Goal: Task Accomplishment & Management: Manage account settings

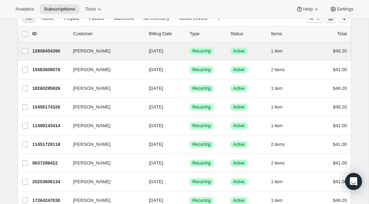
scroll to position [15, 0]
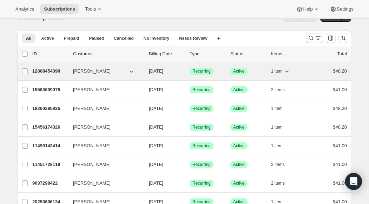
click at [82, 72] on span "[PERSON_NAME]" at bounding box center [92, 71] width 38 height 7
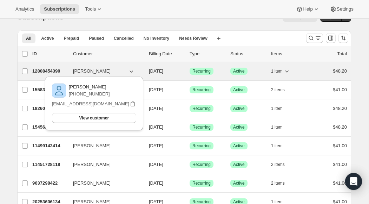
click at [49, 70] on p "12808454390" at bounding box center [49, 71] width 35 height 7
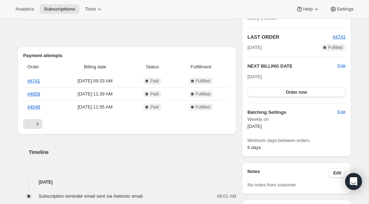
scroll to position [150, 0]
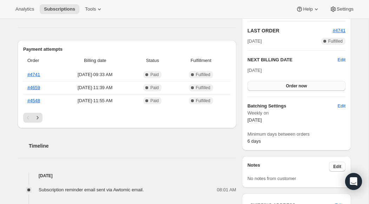
click at [300, 85] on span "Order now" at bounding box center [296, 86] width 21 height 6
click at [300, 85] on span "Click to confirm" at bounding box center [297, 86] width 32 height 6
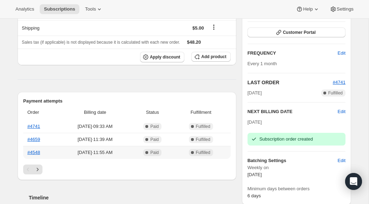
scroll to position [0, 0]
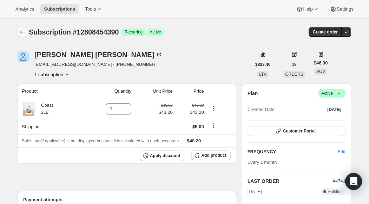
click at [21, 32] on icon "Subscriptions" at bounding box center [22, 32] width 5 height 4
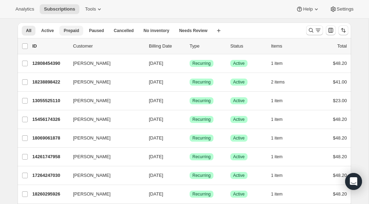
scroll to position [23, 0]
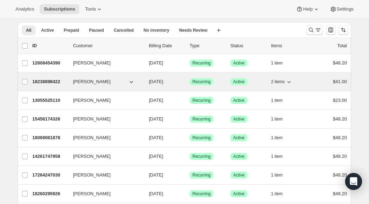
click at [291, 82] on icon "button" at bounding box center [289, 81] width 7 height 7
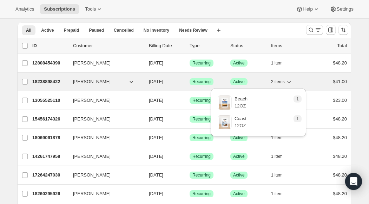
click at [291, 82] on icon "button" at bounding box center [289, 81] width 7 height 7
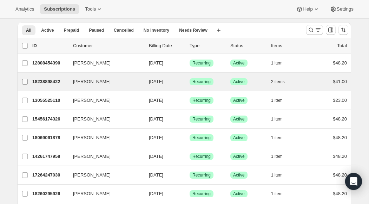
click at [25, 82] on input "[PERSON_NAME]" at bounding box center [25, 82] width 6 height 6
checkbox input "true"
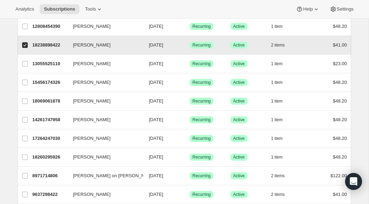
scroll to position [60, 0]
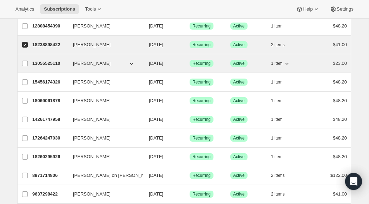
click at [289, 63] on icon "button" at bounding box center [287, 63] width 7 height 7
drag, startPoint x: 25, startPoint y: 63, endPoint x: 35, endPoint y: 65, distance: 10.1
click at [25, 63] on input "[PERSON_NAME]" at bounding box center [25, 63] width 6 height 6
checkbox input "true"
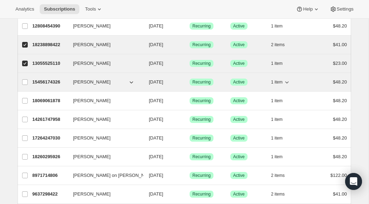
click at [290, 82] on icon "button" at bounding box center [287, 81] width 7 height 7
click at [24, 83] on input "[PERSON_NAME]" at bounding box center [25, 82] width 6 height 6
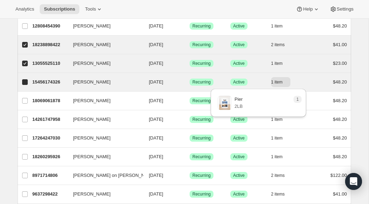
checkbox input "true"
click at [288, 83] on icon "button" at bounding box center [287, 81] width 7 height 7
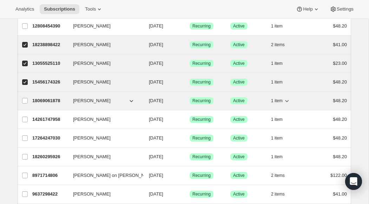
click at [288, 102] on icon "button" at bounding box center [287, 100] width 7 height 7
click at [25, 101] on input "[PERSON_NAME]" at bounding box center [25, 101] width 6 height 6
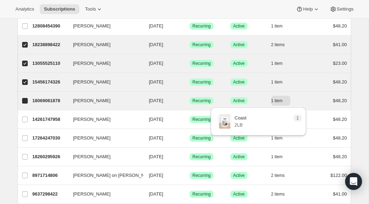
checkbox input "true"
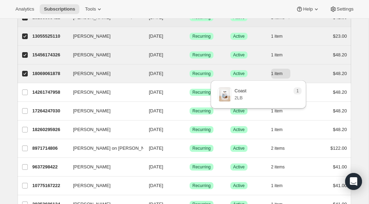
scroll to position [88, 0]
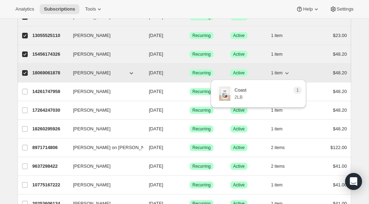
click at [289, 74] on icon "button" at bounding box center [287, 72] width 7 height 7
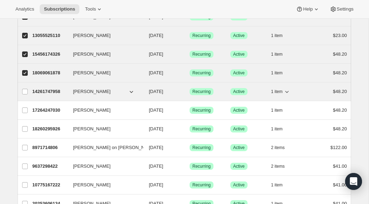
click at [288, 92] on icon "button" at bounding box center [287, 91] width 7 height 7
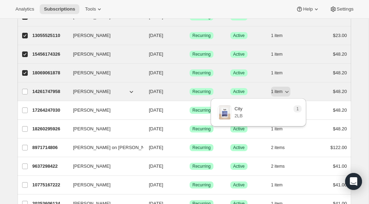
drag, startPoint x: 25, startPoint y: 90, endPoint x: 56, endPoint y: 94, distance: 31.5
click at [25, 90] on input "[PERSON_NAME]" at bounding box center [25, 92] width 6 height 6
checkbox input "true"
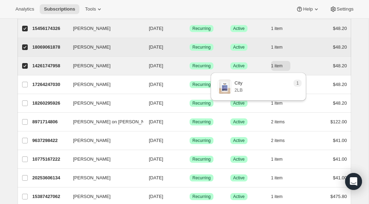
scroll to position [115, 0]
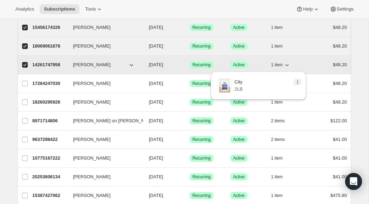
click at [288, 66] on icon "button" at bounding box center [287, 64] width 7 height 7
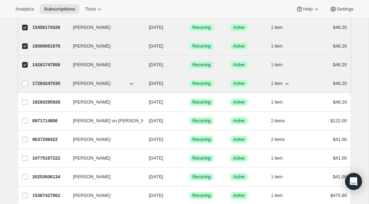
click at [289, 84] on icon "button" at bounding box center [287, 83] width 7 height 7
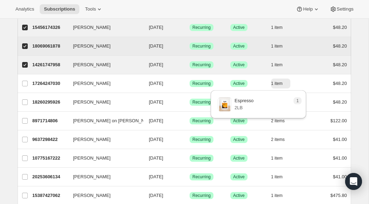
scroll to position [129, 0]
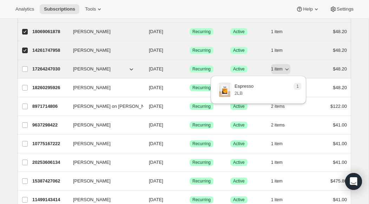
drag, startPoint x: 25, startPoint y: 69, endPoint x: 47, endPoint y: 72, distance: 22.0
click at [25, 69] on input "[PERSON_NAME]" at bounding box center [25, 69] width 6 height 6
checkbox input "true"
click at [289, 70] on icon "button" at bounding box center [287, 68] width 7 height 7
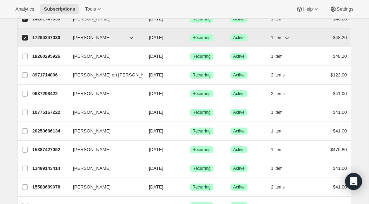
scroll to position [164, 0]
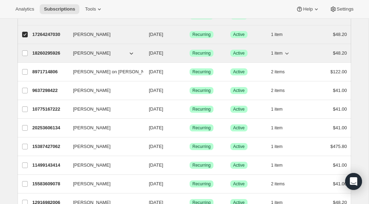
click at [289, 54] on icon "button" at bounding box center [287, 53] width 7 height 7
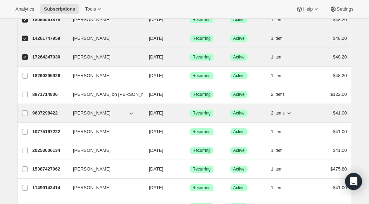
scroll to position [153, 0]
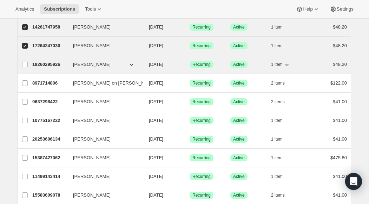
click at [287, 64] on icon "button" at bounding box center [287, 64] width 7 height 7
click at [288, 64] on icon "button" at bounding box center [287, 64] width 7 height 7
click at [24, 65] on input "[PERSON_NAME]" at bounding box center [25, 65] width 6 height 6
checkbox input "true"
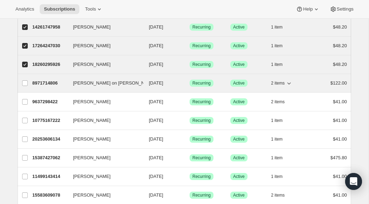
click at [292, 84] on icon "button" at bounding box center [289, 82] width 7 height 7
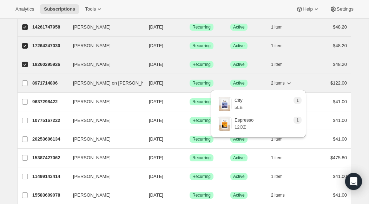
click at [292, 84] on icon "button" at bounding box center [289, 82] width 7 height 7
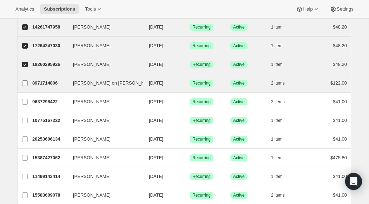
click at [27, 83] on input "[PERSON_NAME] on [PERSON_NAME]" at bounding box center [25, 83] width 6 height 6
checkbox input "true"
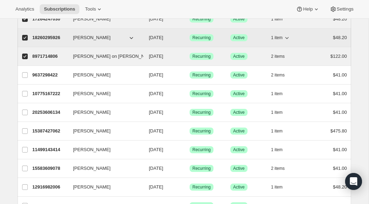
scroll to position [182, 0]
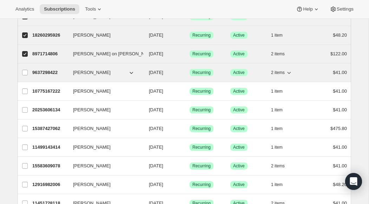
click at [291, 72] on icon "button" at bounding box center [289, 72] width 7 height 7
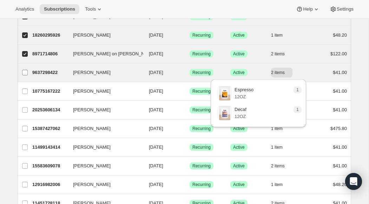
click at [26, 73] on input "[PERSON_NAME]" at bounding box center [25, 73] width 6 height 6
checkbox input "true"
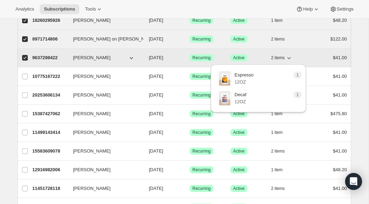
click at [291, 59] on icon "button" at bounding box center [289, 57] width 7 height 7
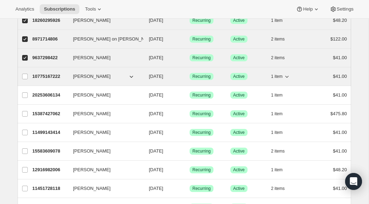
click at [287, 77] on icon "button" at bounding box center [287, 77] width 4 height 2
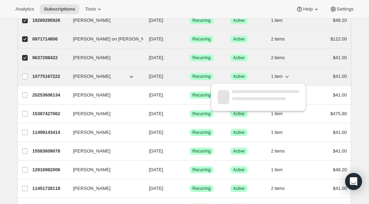
scroll to position [196, 0]
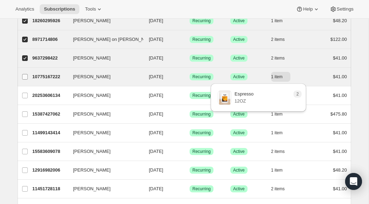
click at [26, 77] on input "[PERSON_NAME]" at bounding box center [25, 77] width 6 height 6
checkbox input "true"
click at [287, 76] on icon "button" at bounding box center [287, 76] width 7 height 7
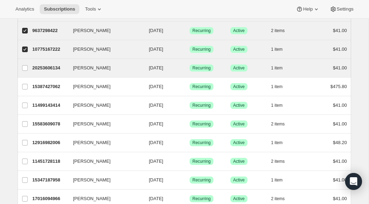
scroll to position [224, 0]
click at [288, 67] on icon "button" at bounding box center [287, 67] width 7 height 7
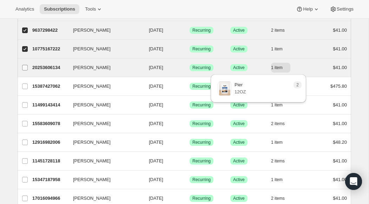
click at [25, 67] on input "[PERSON_NAME]" at bounding box center [25, 68] width 6 height 6
checkbox input "true"
click at [288, 68] on icon "button" at bounding box center [287, 67] width 7 height 7
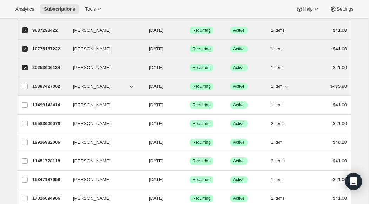
click at [288, 87] on icon "button" at bounding box center [287, 86] width 7 height 7
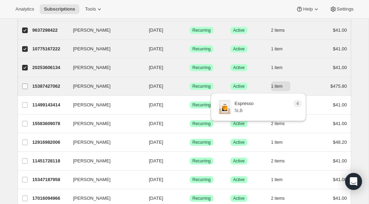
click at [24, 86] on input "[PERSON_NAME]" at bounding box center [25, 86] width 6 height 6
checkbox input "true"
click at [288, 86] on icon "button" at bounding box center [287, 86] width 4 height 2
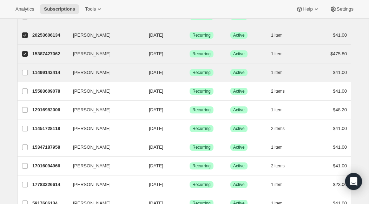
scroll to position [257, 0]
click at [288, 72] on icon "button" at bounding box center [287, 72] width 4 height 2
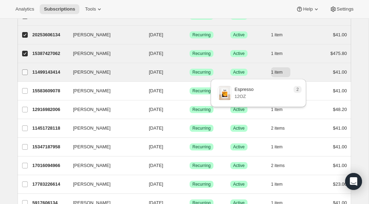
drag, startPoint x: 25, startPoint y: 72, endPoint x: 30, endPoint y: 73, distance: 5.7
click at [25, 72] on input "[PERSON_NAME]" at bounding box center [25, 72] width 6 height 6
checkbox input "true"
click at [288, 73] on icon "button" at bounding box center [287, 72] width 7 height 7
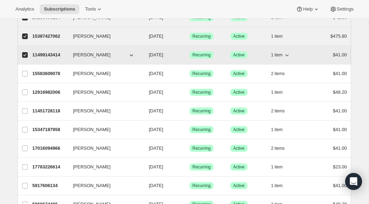
scroll to position [287, 0]
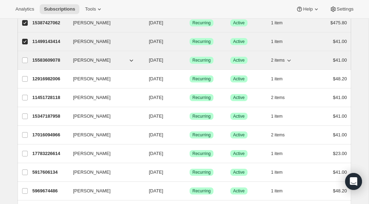
click at [289, 60] on icon "button" at bounding box center [289, 60] width 7 height 7
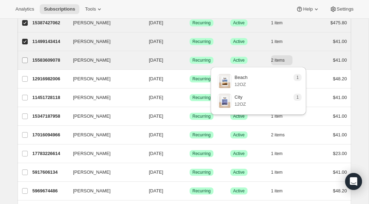
click at [26, 61] on input "[PERSON_NAME]" at bounding box center [25, 60] width 6 height 6
checkbox input "true"
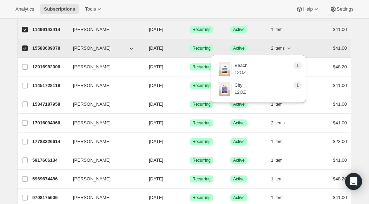
click at [289, 49] on icon "button" at bounding box center [289, 48] width 7 height 7
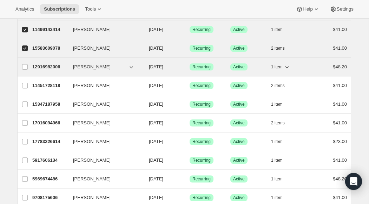
click at [287, 68] on icon "button" at bounding box center [287, 66] width 7 height 7
click at [25, 67] on input "[PERSON_NAME]" at bounding box center [25, 67] width 6 height 6
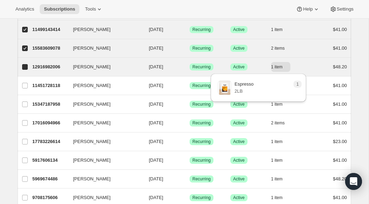
checkbox input "true"
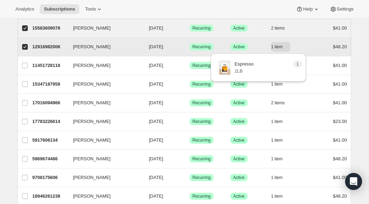
scroll to position [321, 0]
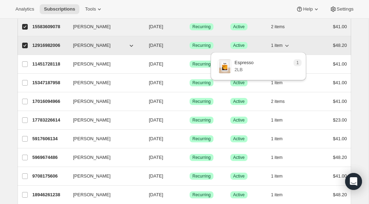
click at [287, 46] on icon "button" at bounding box center [287, 45] width 7 height 7
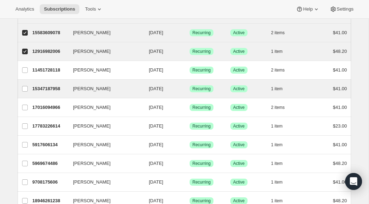
scroll to position [314, 0]
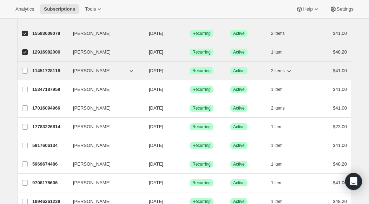
click at [290, 71] on icon "button" at bounding box center [289, 70] width 7 height 7
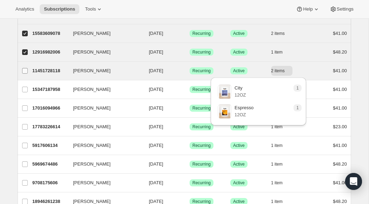
click at [25, 70] on input "[PERSON_NAME]" at bounding box center [25, 71] width 6 height 6
checkbox input "true"
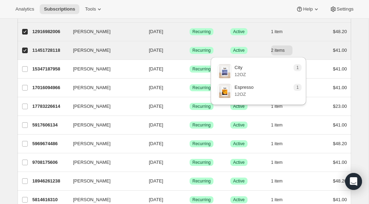
scroll to position [336, 0]
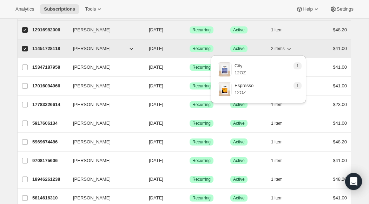
click at [292, 47] on icon "button" at bounding box center [289, 48] width 7 height 7
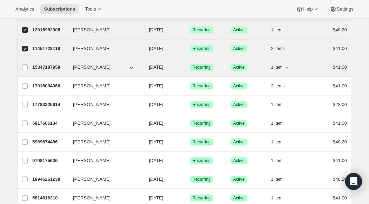
click at [289, 68] on icon "button" at bounding box center [287, 67] width 7 height 7
drag, startPoint x: 24, startPoint y: 66, endPoint x: 105, endPoint y: 70, distance: 81.6
click at [24, 66] on input "[PERSON_NAME]" at bounding box center [25, 67] width 6 height 6
checkbox input "true"
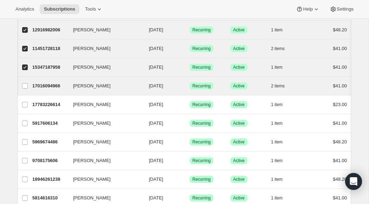
scroll to position [353, 0]
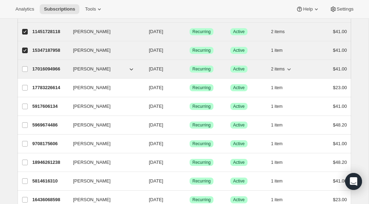
click at [290, 69] on icon "button" at bounding box center [290, 69] width 4 height 2
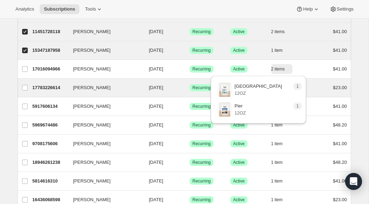
drag, startPoint x: 26, startPoint y: 69, endPoint x: 90, endPoint y: 81, distance: 65.2
click at [26, 69] on input "[PERSON_NAME]" at bounding box center [25, 69] width 6 height 6
checkbox input "true"
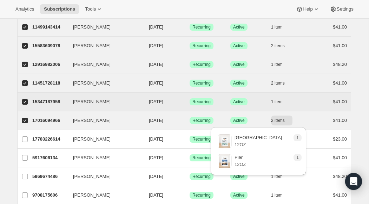
scroll to position [293, 0]
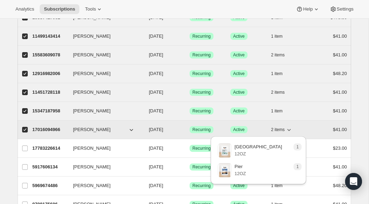
click at [289, 130] on icon "button" at bounding box center [289, 129] width 7 height 7
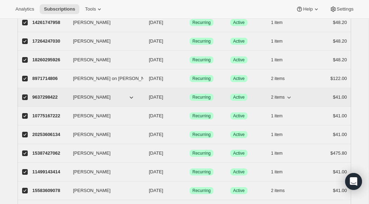
scroll to position [159, 0]
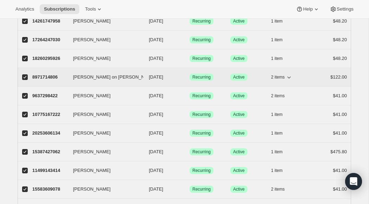
click at [291, 78] on icon "button" at bounding box center [289, 76] width 7 height 7
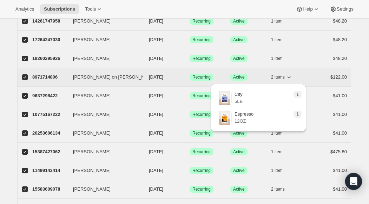
click at [291, 78] on icon "button" at bounding box center [289, 76] width 7 height 7
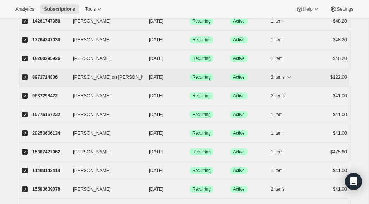
click at [291, 78] on icon "button" at bounding box center [289, 76] width 7 height 7
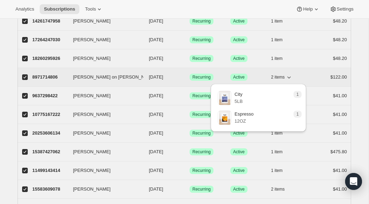
click at [291, 78] on icon "button" at bounding box center [289, 76] width 7 height 7
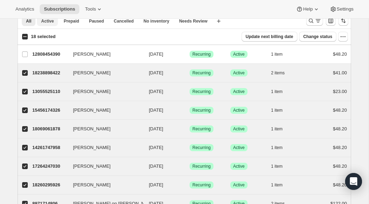
scroll to position [0, 0]
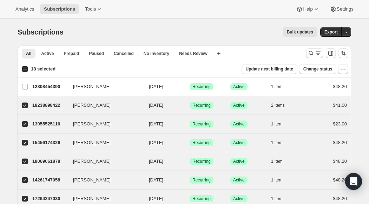
click at [25, 69] on input "18 selected" at bounding box center [25, 69] width 6 height 6
checkbox input "true"
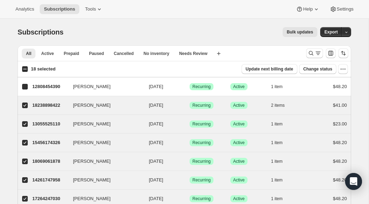
checkbox input "true"
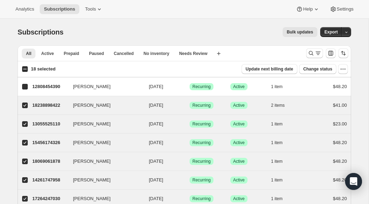
checkbox input "true"
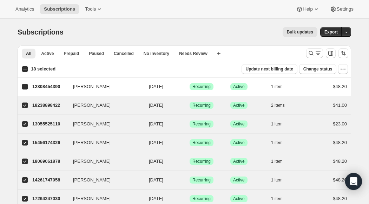
checkbox input "true"
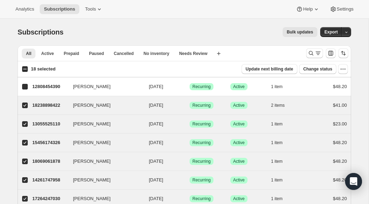
checkbox input "true"
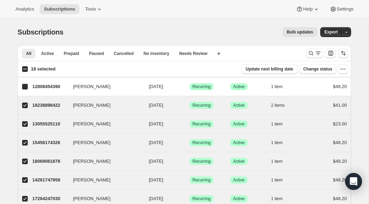
checkbox input "true"
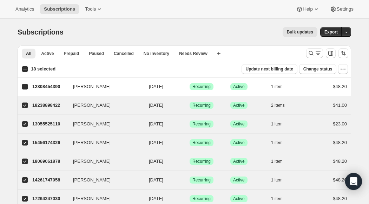
checkbox input "true"
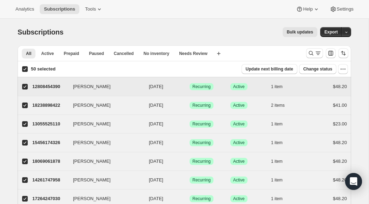
drag, startPoint x: 25, startPoint y: 69, endPoint x: 27, endPoint y: 82, distance: 13.3
click at [24, 69] on input "50 selected" at bounding box center [25, 69] width 6 height 6
checkbox input "false"
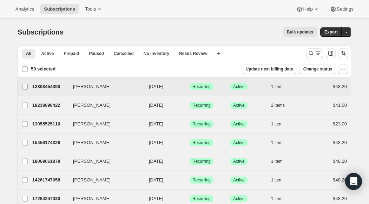
checkbox input "false"
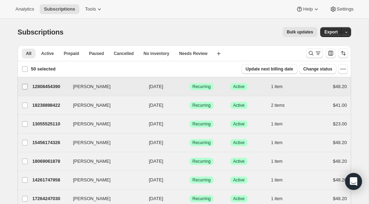
checkbox input "false"
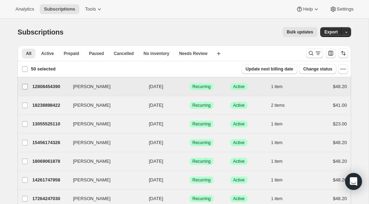
checkbox input "false"
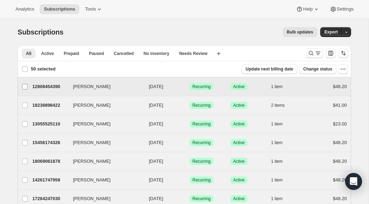
checkbox input "false"
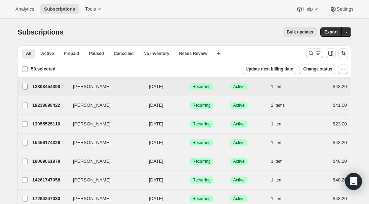
checkbox input "false"
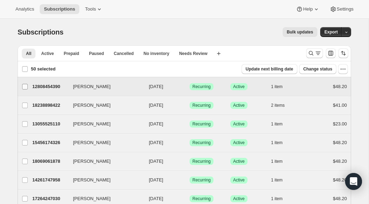
checkbox input "false"
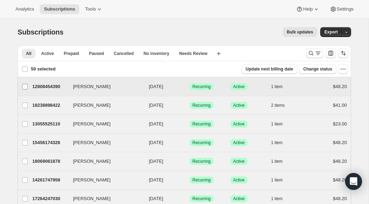
checkbox input "false"
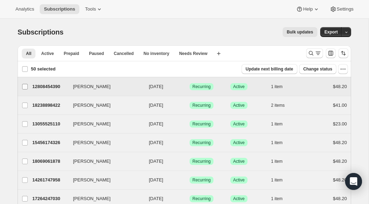
checkbox input "false"
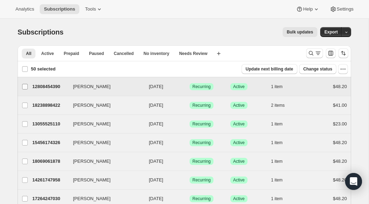
checkbox input "false"
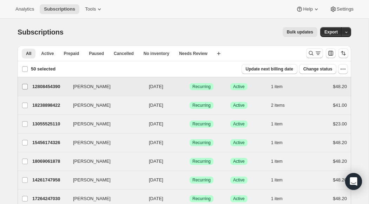
checkbox input "false"
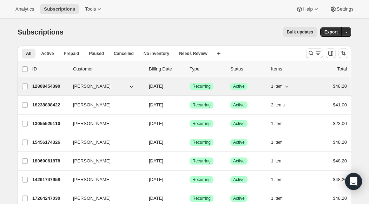
click at [289, 86] on icon "button" at bounding box center [287, 86] width 7 height 7
